Goal: Check status

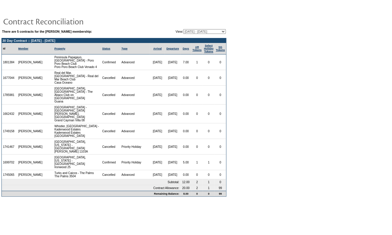
click at [215, 30] on select "[DATE] - [DATE] (Current) [DATE] - [DATE] [DATE] - [DATE] [DATE] - [DATE] [DATE…" at bounding box center [204, 31] width 43 height 5
select select "151340"
click at [183, 29] on select "[DATE] - [DATE] (Current) [DATE] - [DATE] [DATE] - [DATE] [DATE] - [DATE] [DATE…" at bounding box center [204, 31] width 43 height 5
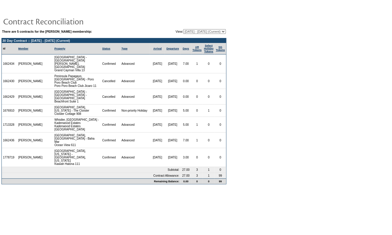
click at [201, 30] on select "[DATE] - [DATE] (Current) [DATE] - [DATE] [DATE] - [DATE] [DATE] - [DATE] [DATE…" at bounding box center [204, 31] width 43 height 5
click at [183, 29] on select "[DATE] - [DATE] (Current) [DATE] - [DATE] [DATE] - [DATE] [DATE] - [DATE] [DATE…" at bounding box center [204, 31] width 43 height 5
click at [215, 29] on select "[DATE] - [DATE] (Current) [DATE] - [DATE] [DATE] - [DATE] [DATE] - [DATE] [DATE…" at bounding box center [204, 31] width 43 height 5
select select "159252"
click at [183, 29] on select "[DATE] - [DATE] (Current) [DATE] - [DATE] [DATE] - [DATE] [DATE] - [DATE] [DATE…" at bounding box center [204, 31] width 43 height 5
